Goal: Task Accomplishment & Management: Manage account settings

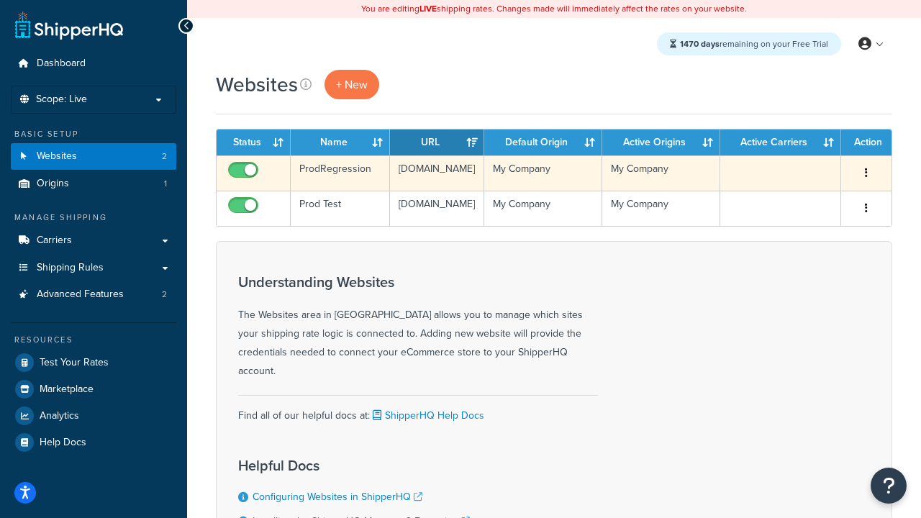
click at [866, 173] on icon "button" at bounding box center [865, 173] width 3 height 10
click at [0, 0] on link "Delete" at bounding box center [0, 0] width 0 height 0
